Goal: Navigation & Orientation: Understand site structure

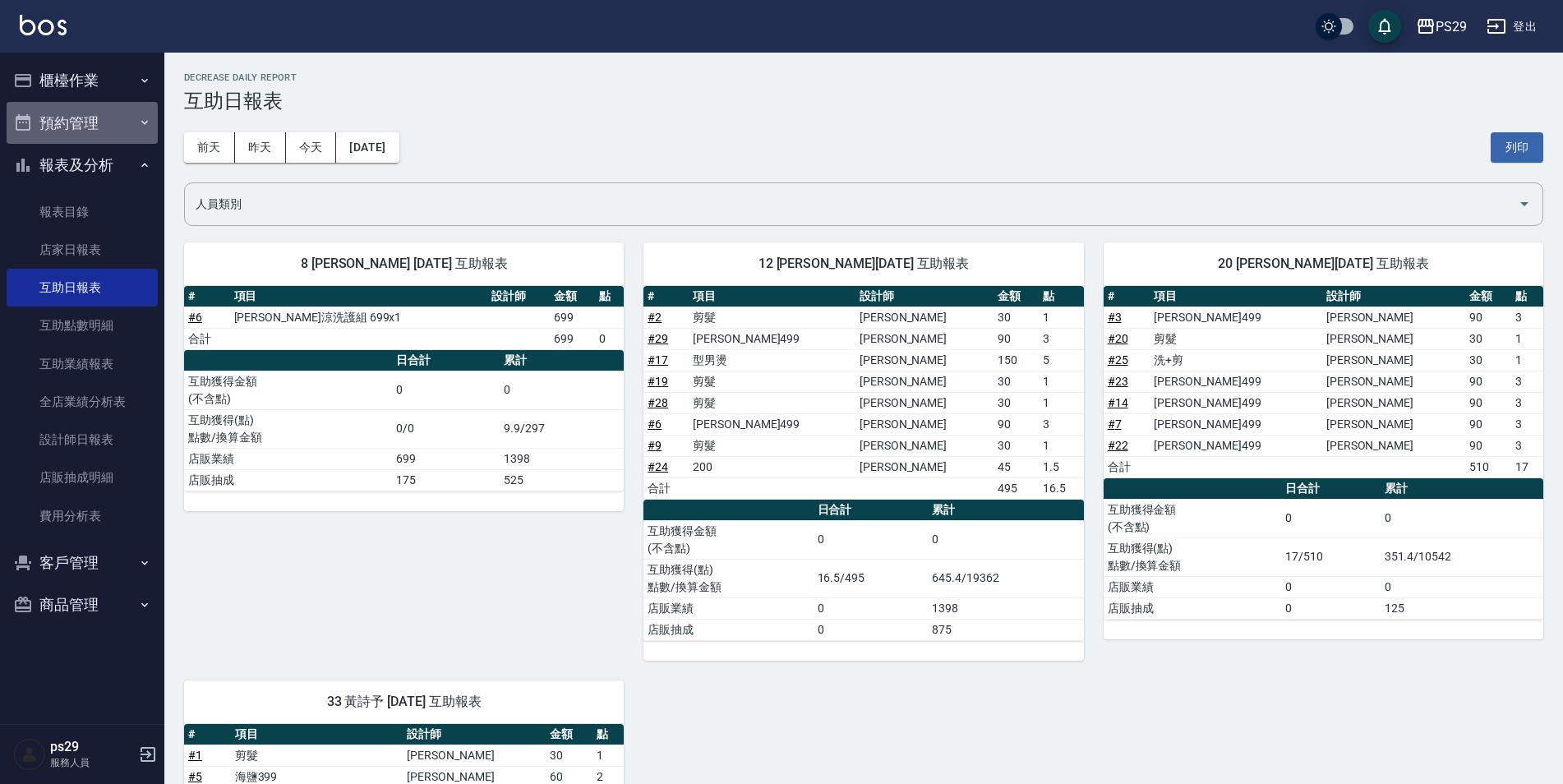
click at [82, 110] on button "預約管理" at bounding box center [82, 123] width 151 height 43
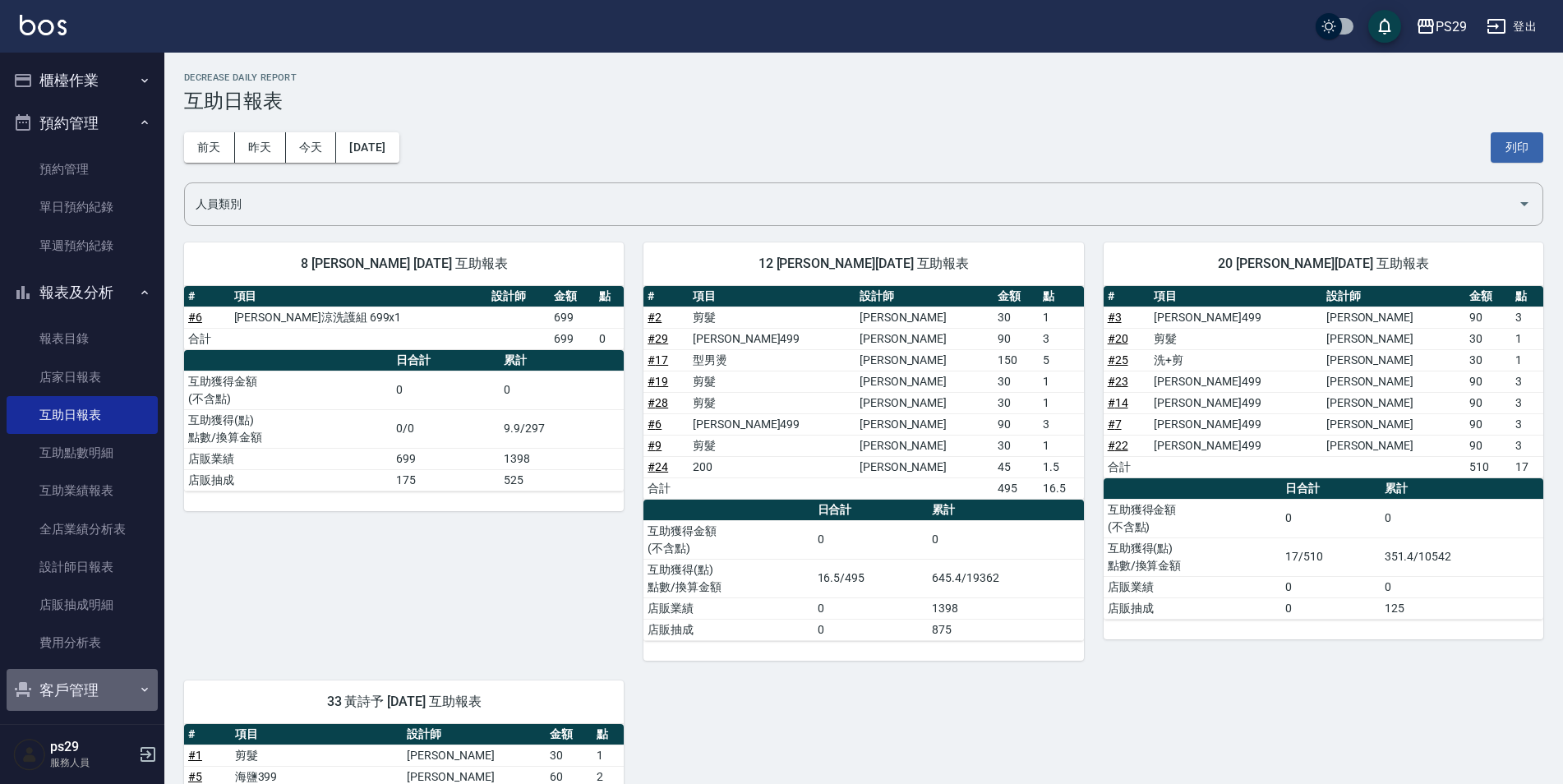
click at [89, 672] on button "客戶管理" at bounding box center [82, 690] width 151 height 43
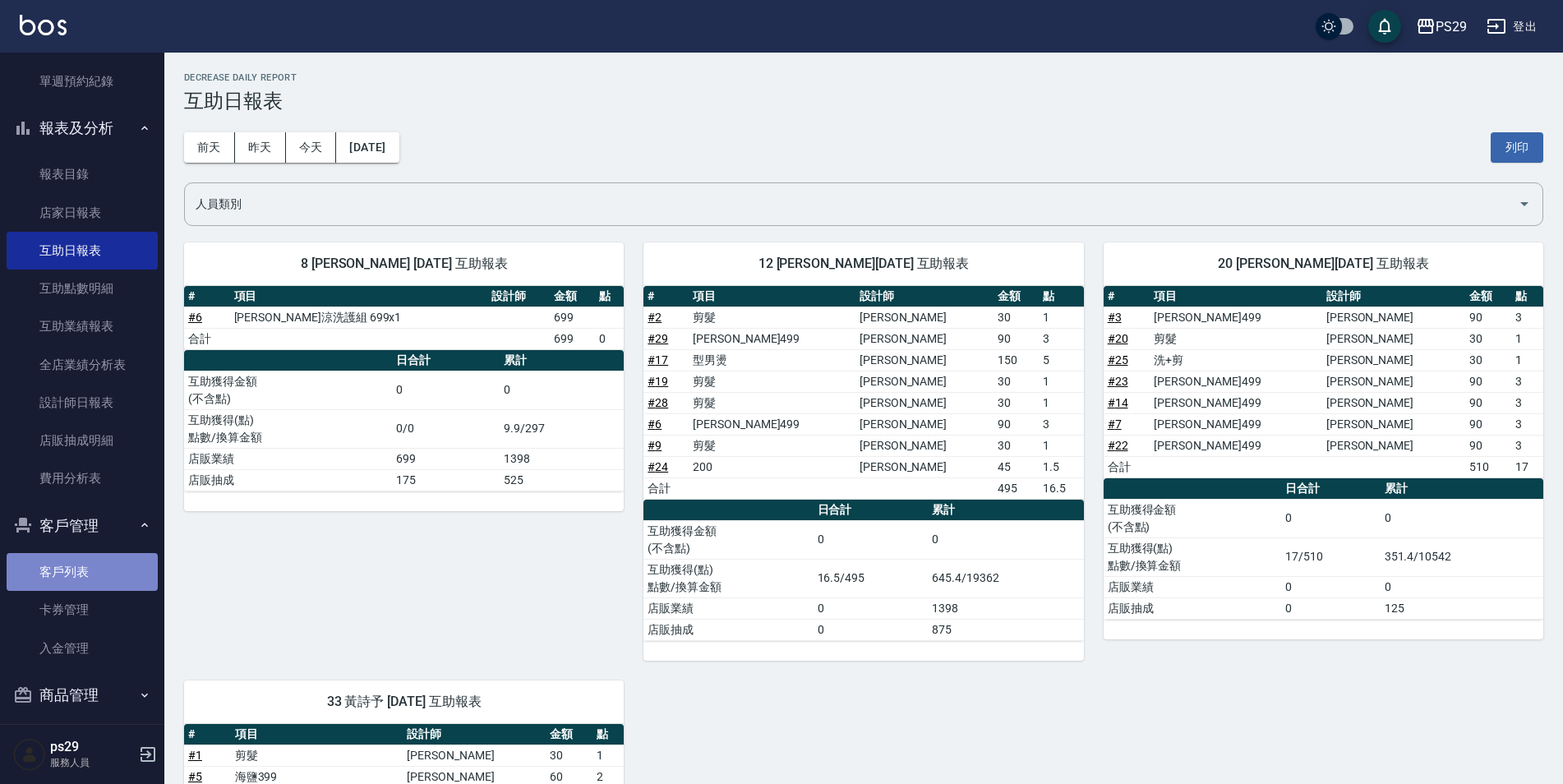
click at [104, 571] on link "客戶列表" at bounding box center [82, 571] width 151 height 38
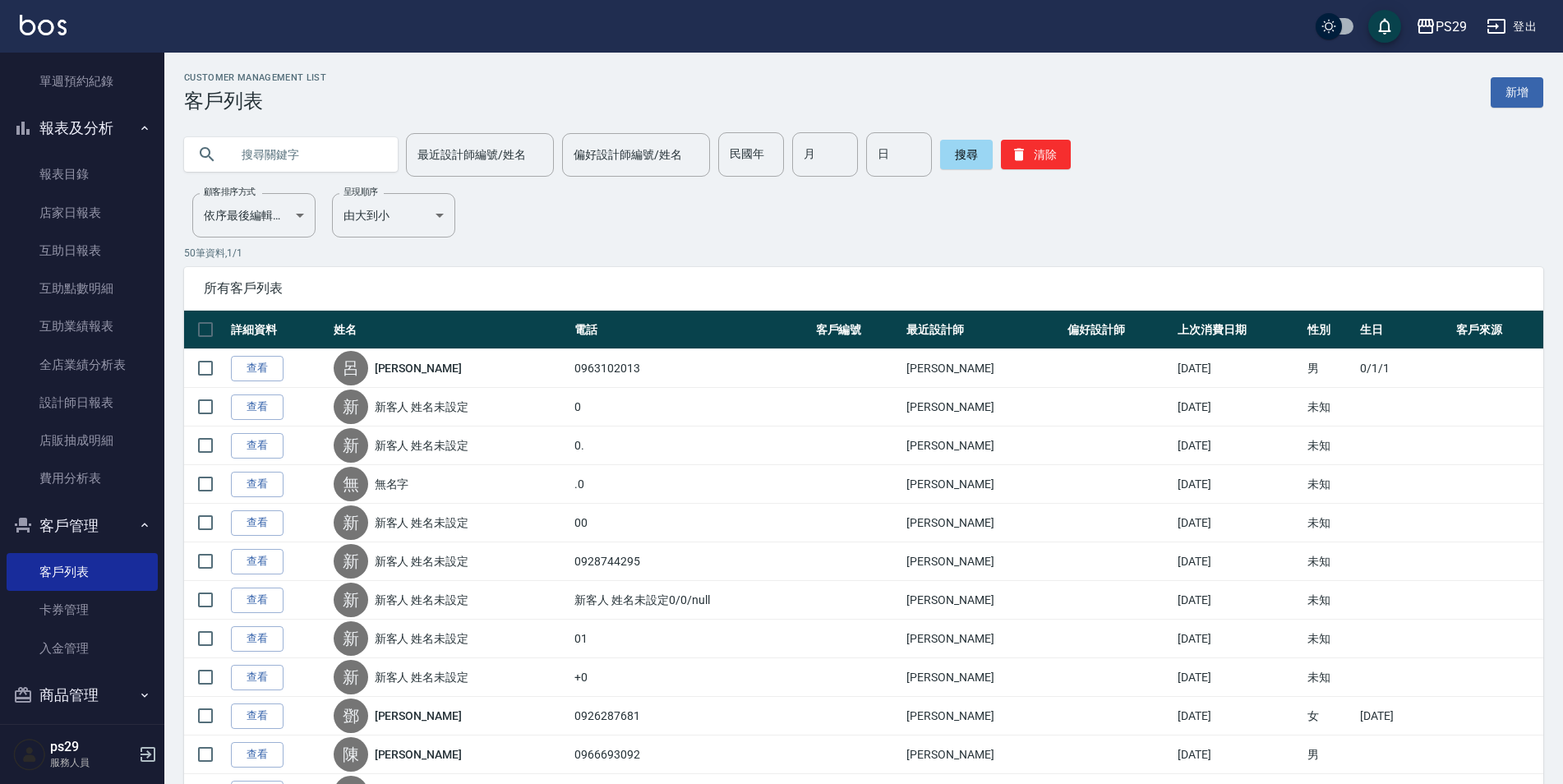
click at [44, 711] on button "商品管理" at bounding box center [82, 695] width 151 height 43
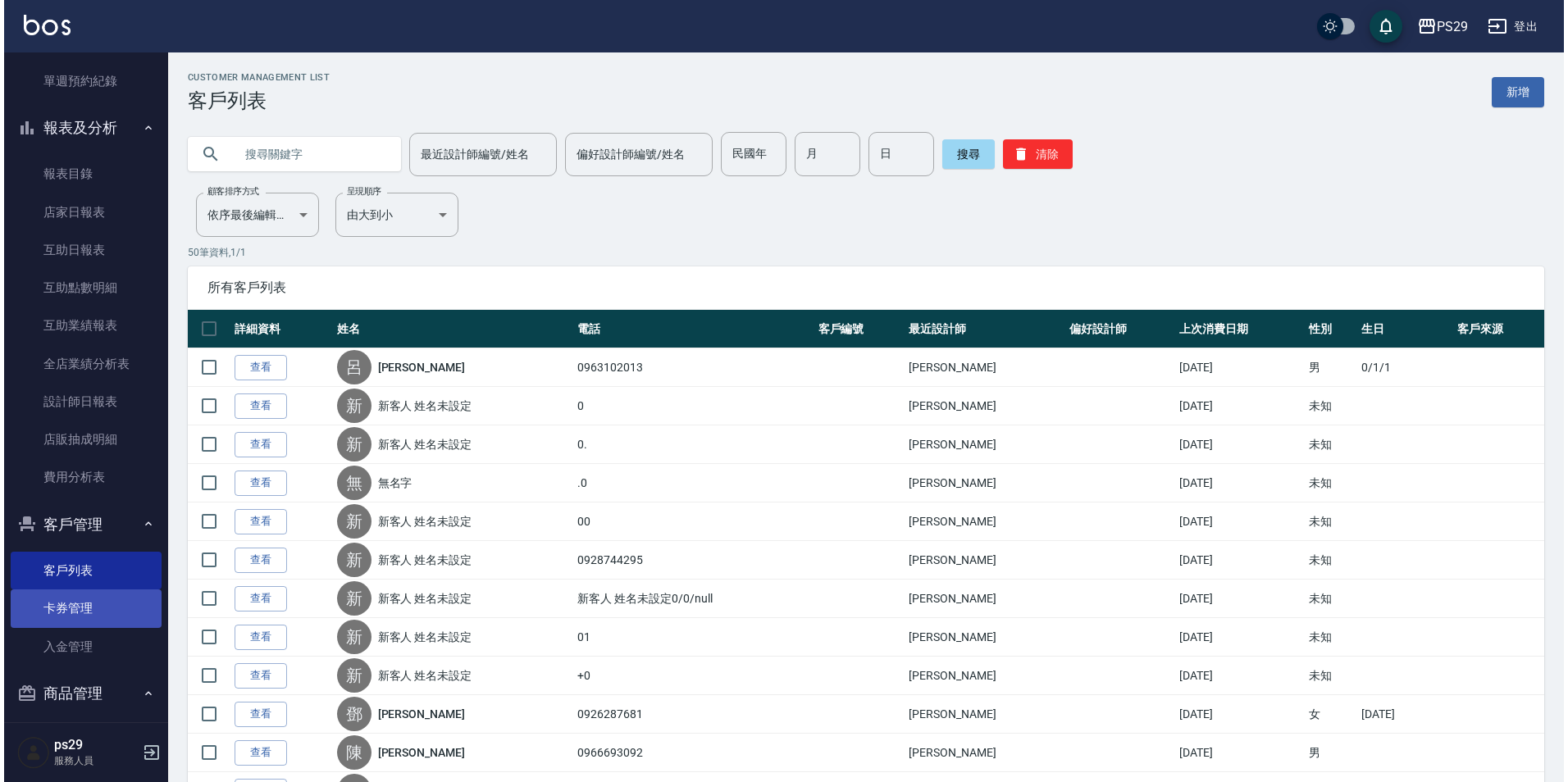
scroll to position [265, 0]
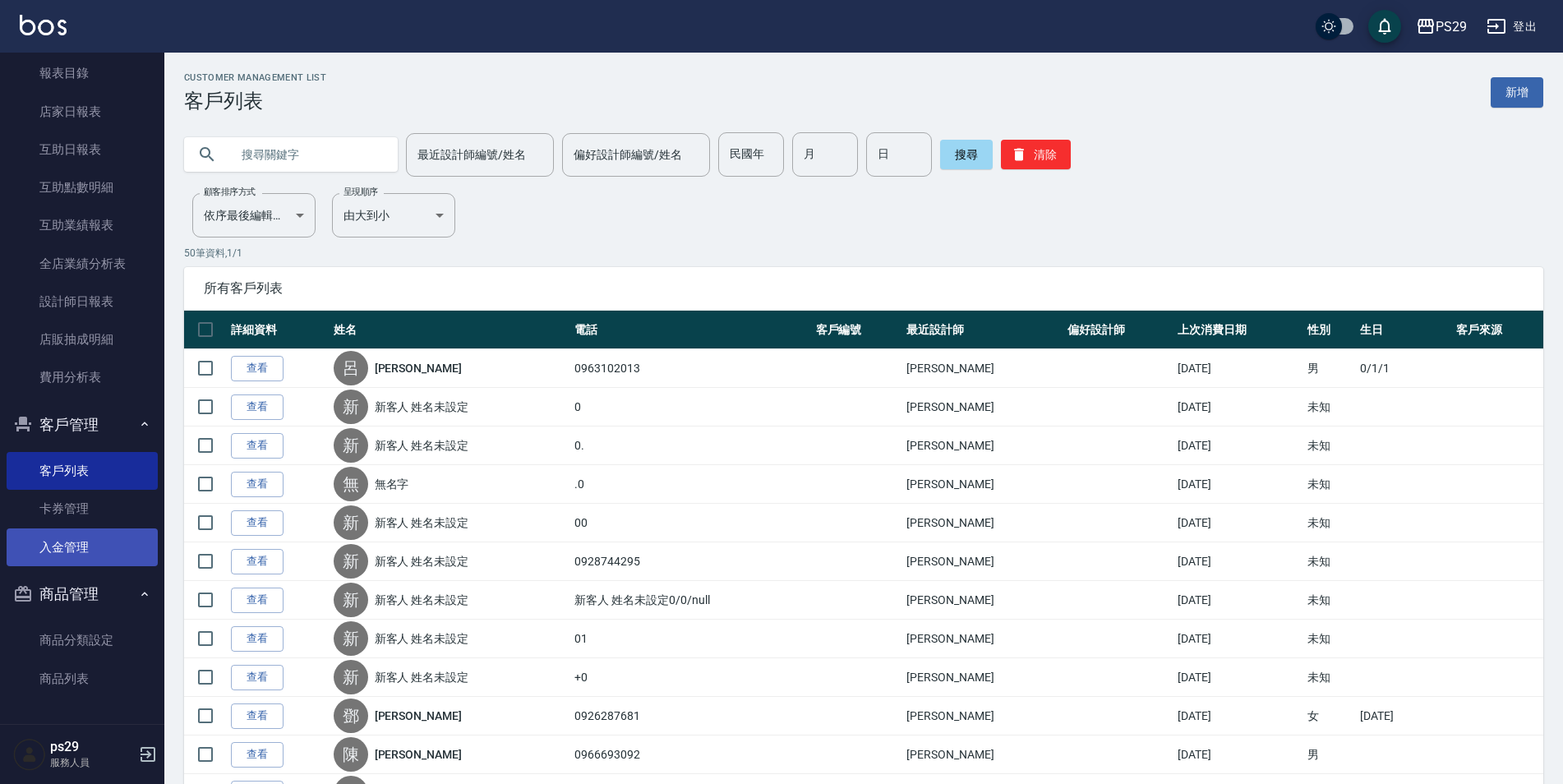
click at [102, 539] on link "入金管理" at bounding box center [82, 547] width 151 height 38
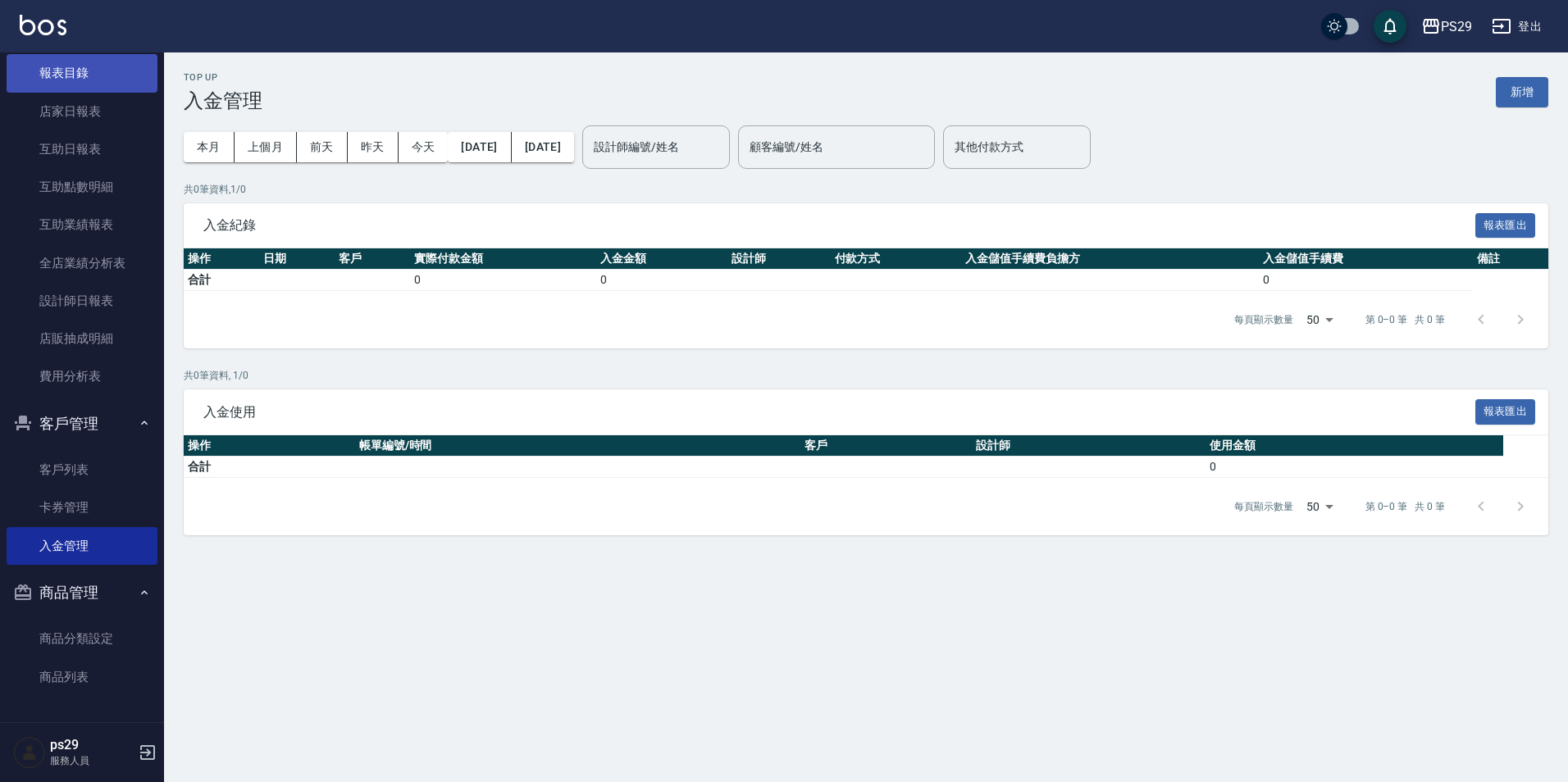
click at [101, 79] on link "報表目錄" at bounding box center [82, 72] width 151 height 37
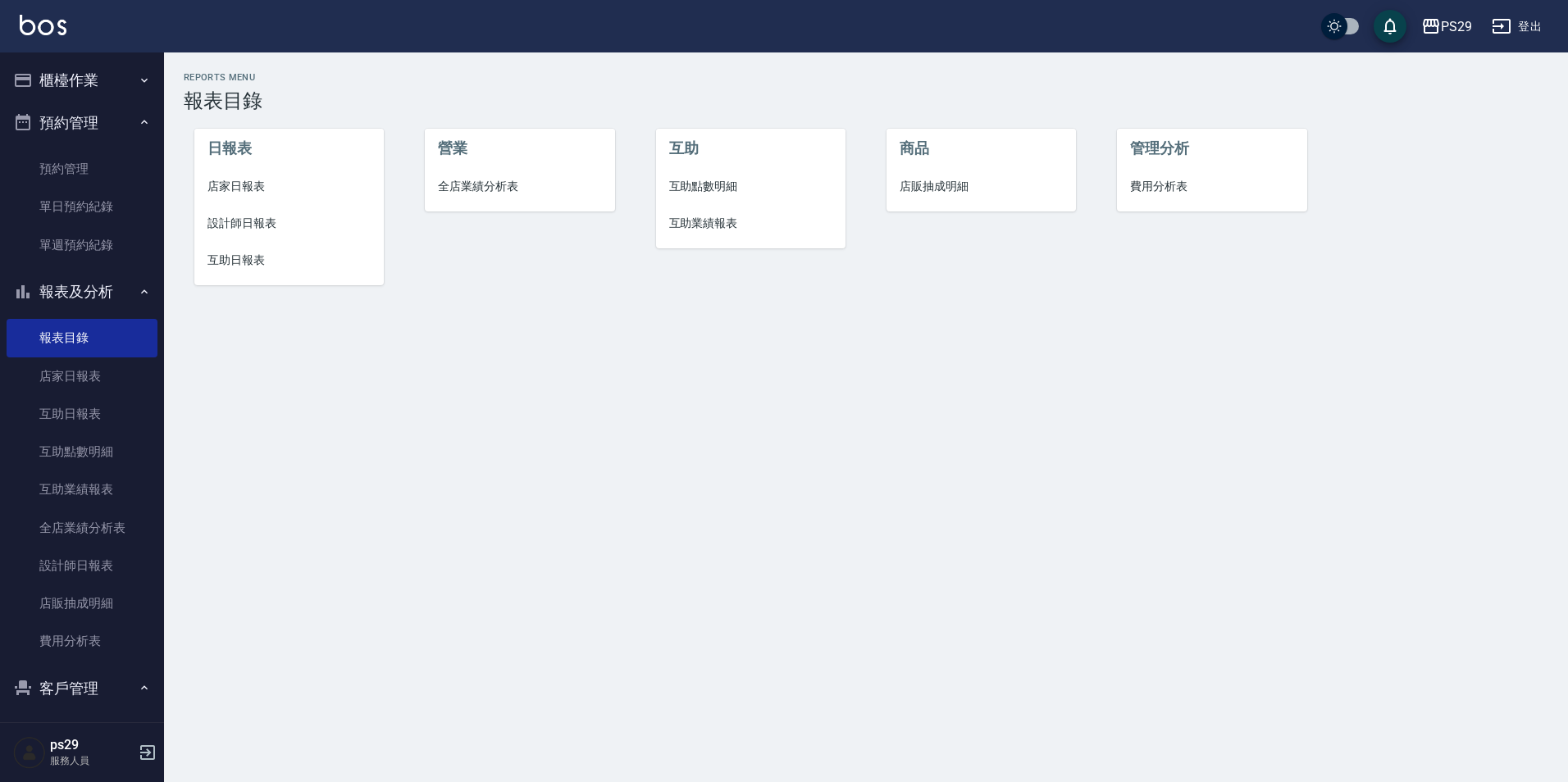
click at [57, 122] on button "預約管理" at bounding box center [82, 122] width 151 height 42
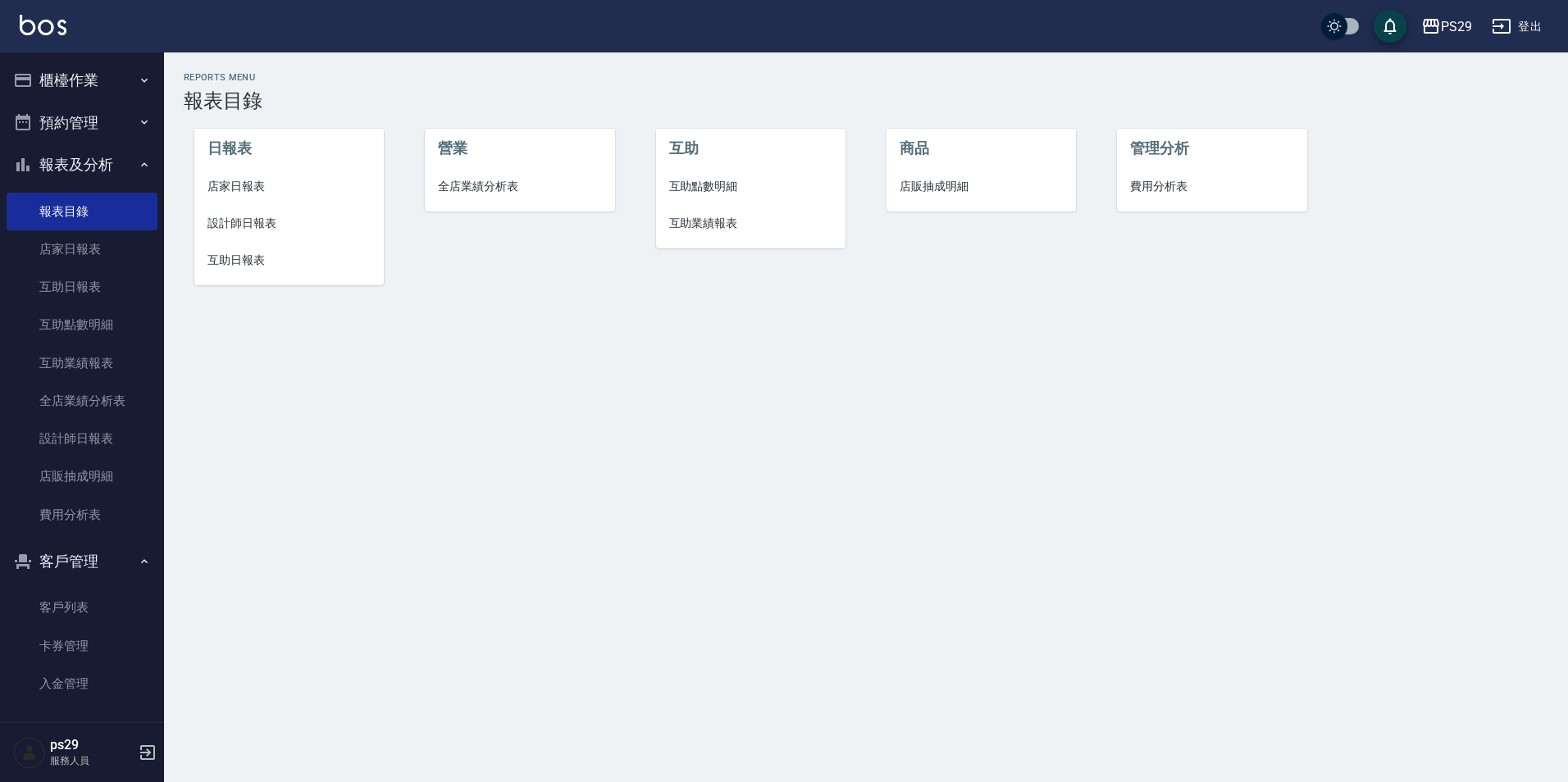
click at [88, 82] on button "櫃檯作業" at bounding box center [82, 80] width 151 height 42
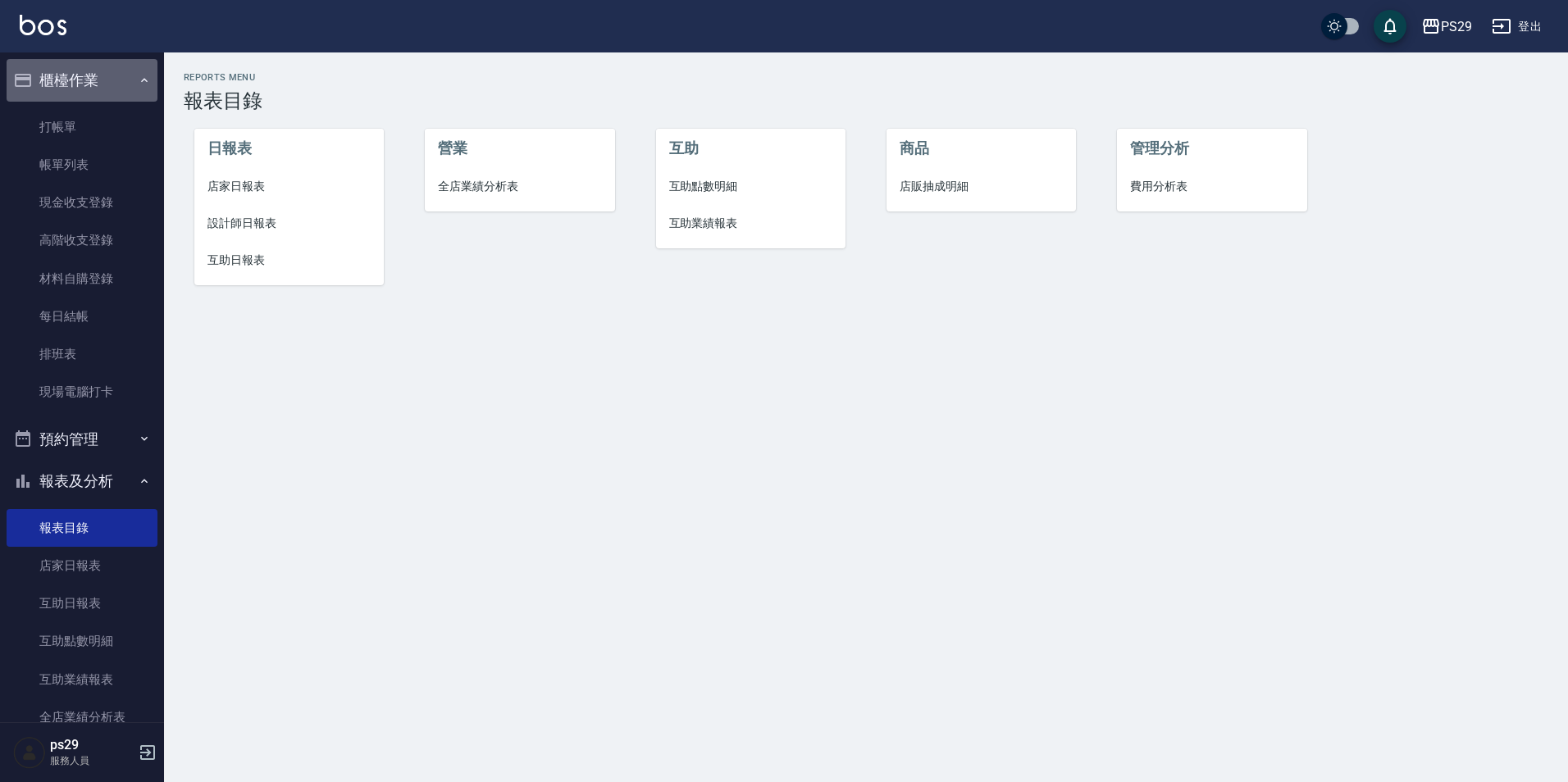
click at [82, 80] on button "櫃檯作業" at bounding box center [82, 80] width 151 height 42
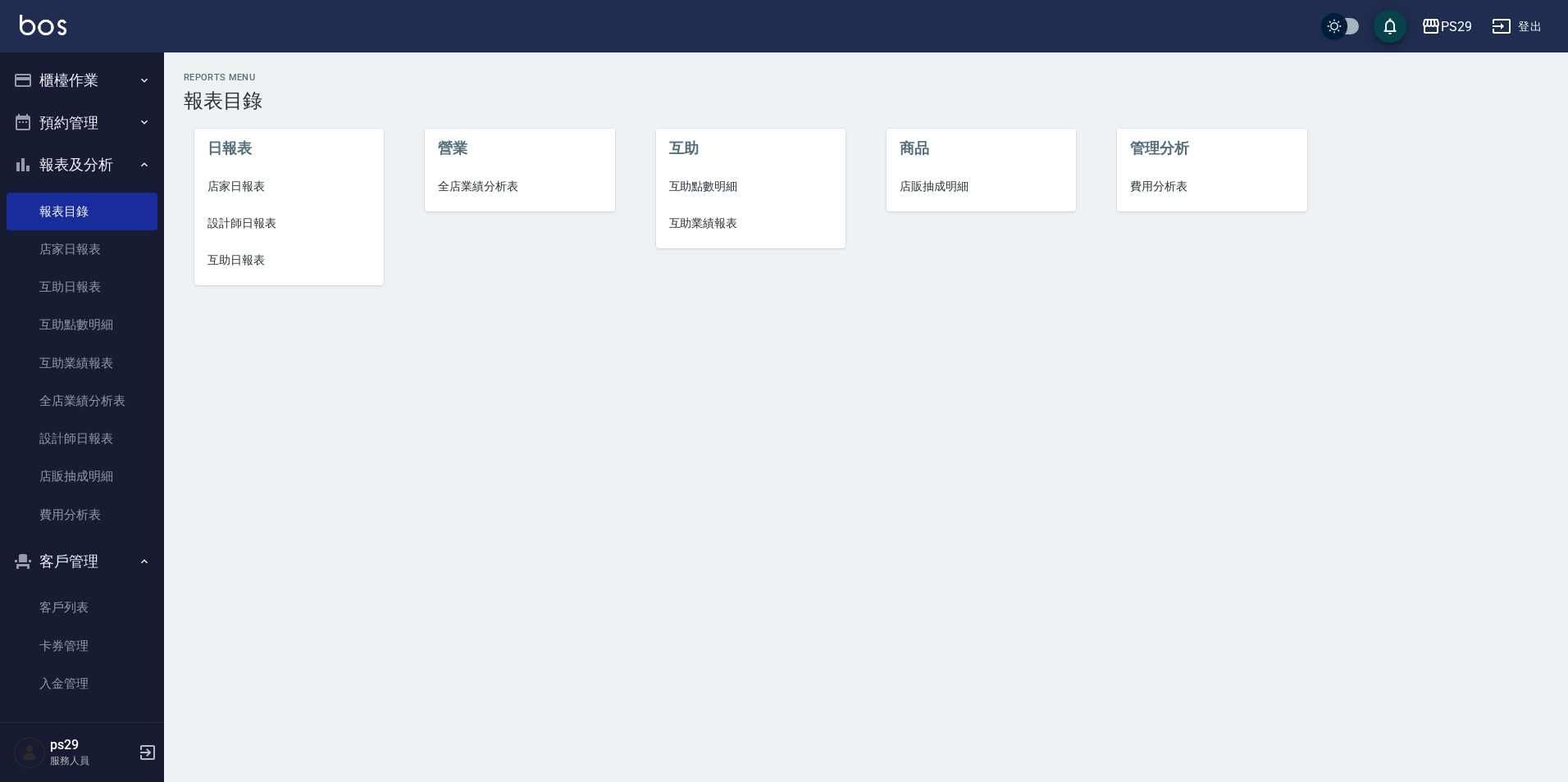
click at [103, 164] on button "報表及分析" at bounding box center [82, 164] width 151 height 42
